Goal: Transaction & Acquisition: Download file/media

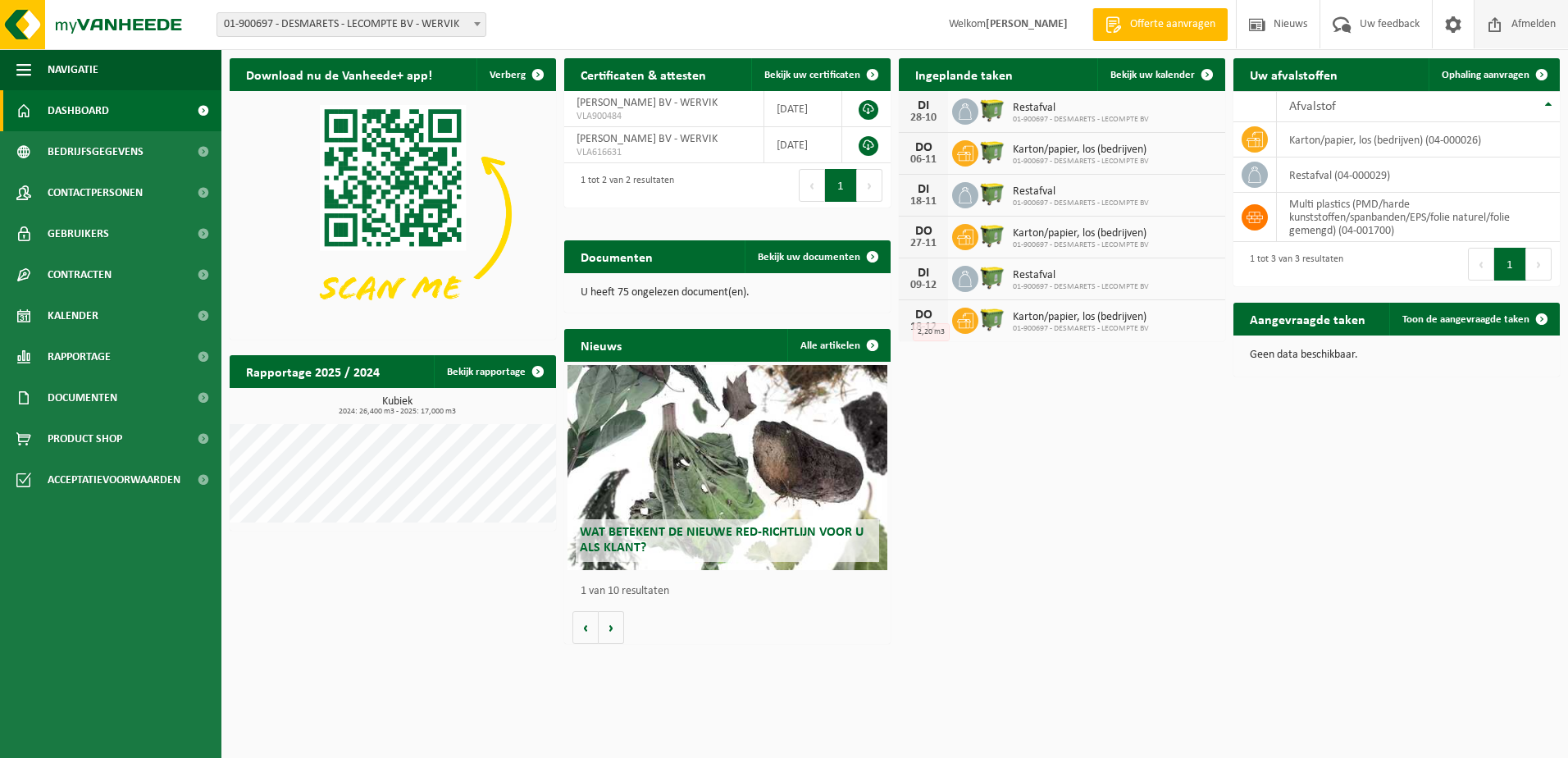
click at [1518, 14] on span "Afmelden" at bounding box center [1533, 24] width 52 height 48
click at [814, 252] on span "Bekijk uw documenten" at bounding box center [809, 257] width 102 height 11
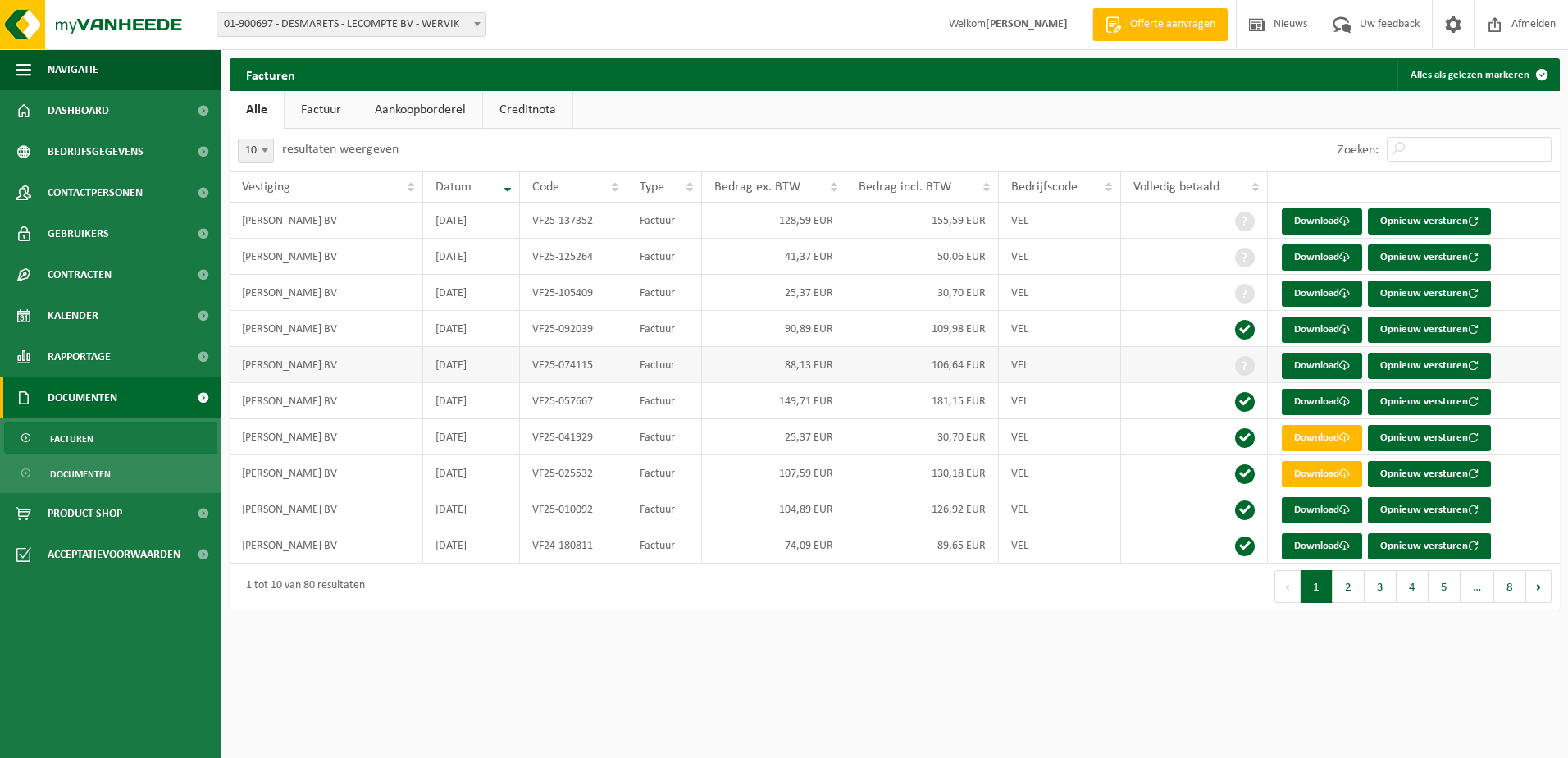
click at [592, 374] on td "VF25-074115" at bounding box center [573, 365] width 107 height 36
click at [921, 296] on td "30,70 EUR" at bounding box center [922, 292] width 152 height 36
click at [1113, 297] on td "VEL" at bounding box center [1060, 292] width 123 height 36
click at [1211, 362] on td at bounding box center [1194, 365] width 147 height 36
click at [1318, 294] on link "Download" at bounding box center [1322, 294] width 81 height 27
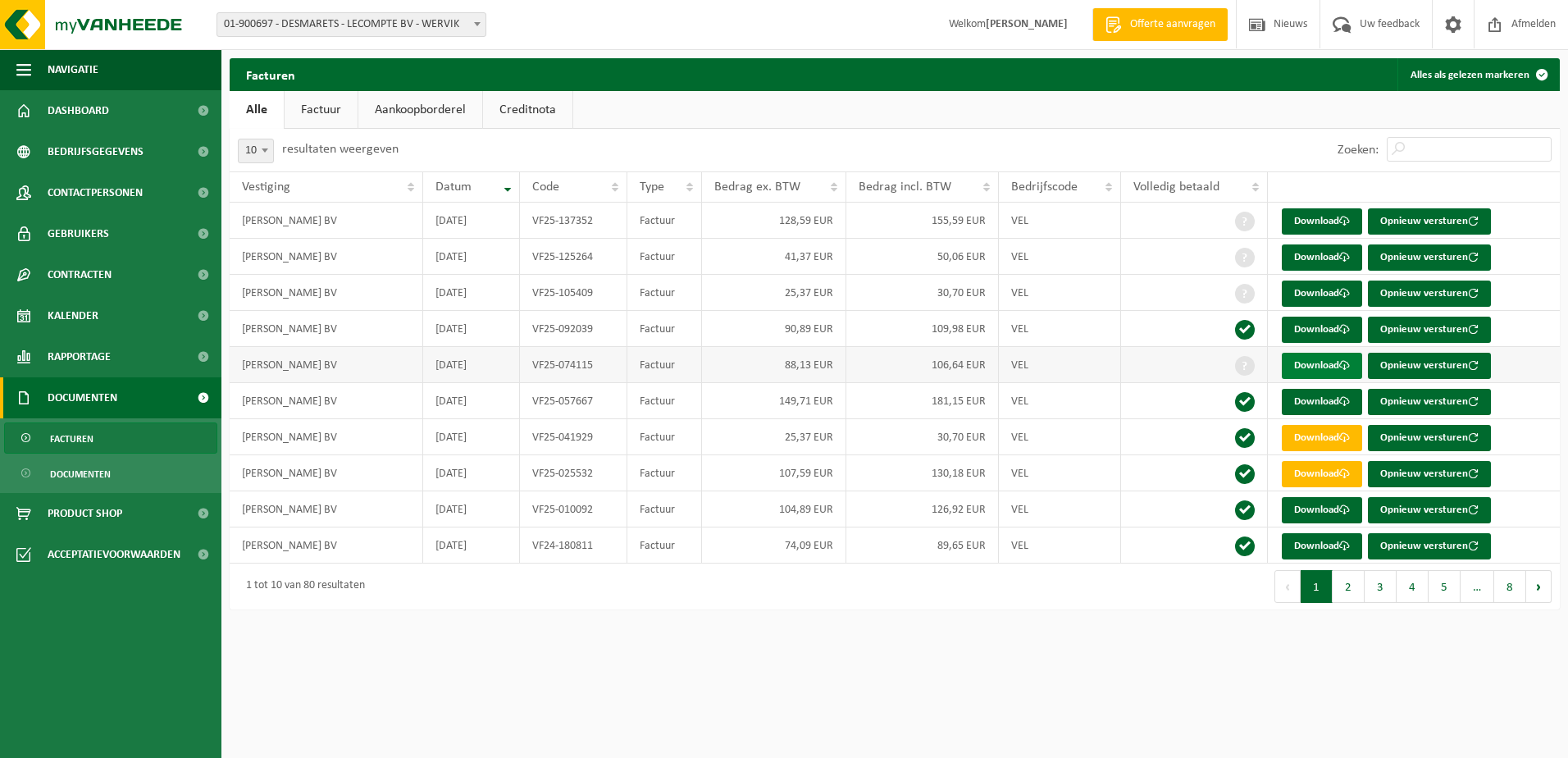
click at [1324, 367] on link "Download" at bounding box center [1322, 366] width 81 height 27
click at [1332, 256] on link "Download" at bounding box center [1322, 257] width 81 height 27
